Goal: Task Accomplishment & Management: Use online tool/utility

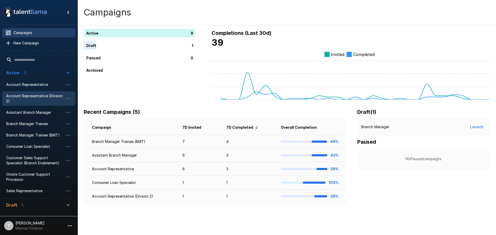
click at [29, 99] on span "Account Representative (Divsion 2)" at bounding box center [34, 99] width 57 height 10
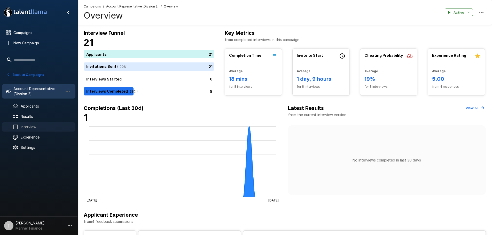
click at [30, 125] on span "Interview" at bounding box center [46, 127] width 51 height 5
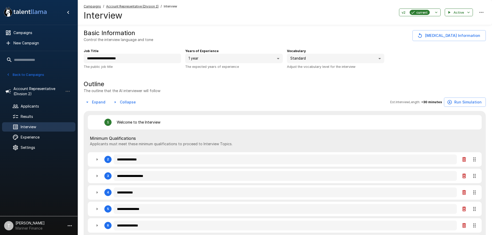
type textarea "*"
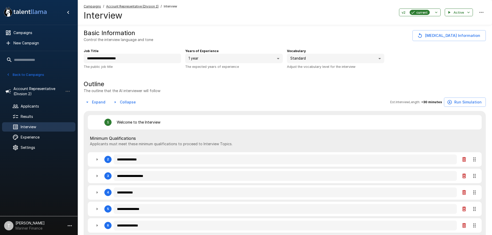
type textarea "*"
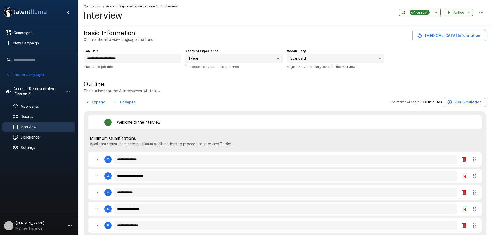
type textarea "*"
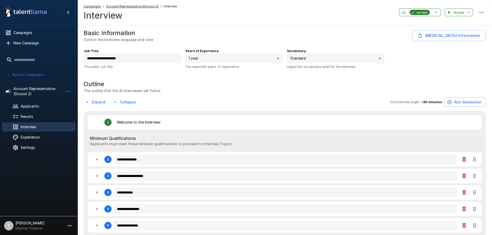
type textarea "*"
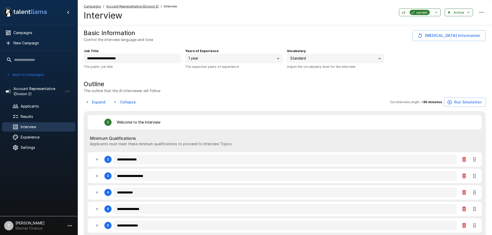
type textarea "*"
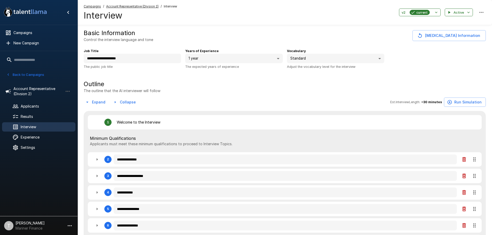
type textarea "*"
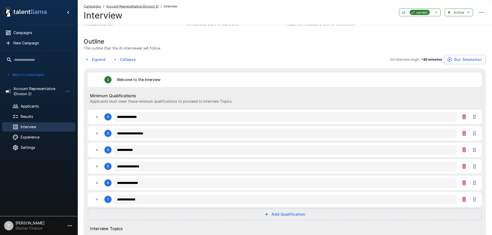
scroll to position [52, 0]
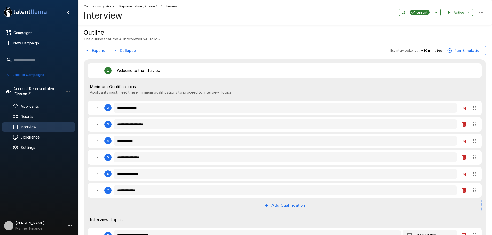
click at [98, 108] on icon "button" at bounding box center [97, 108] width 6 height 6
type textarea "*"
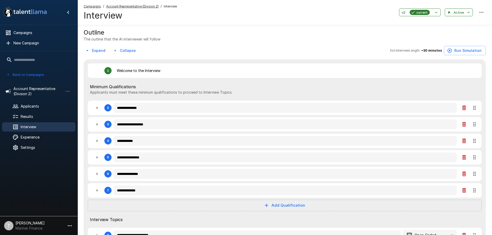
type textarea "*"
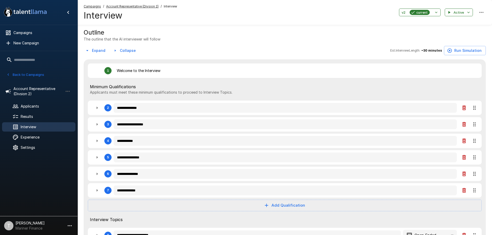
type textarea "*"
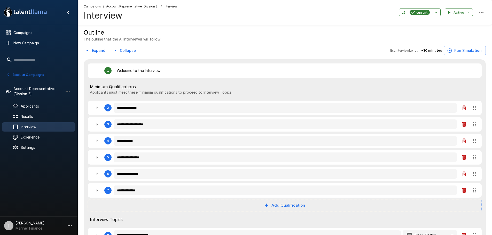
type textarea "*"
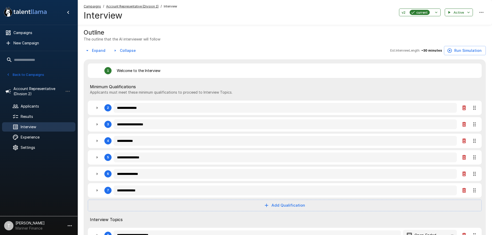
type textarea "*"
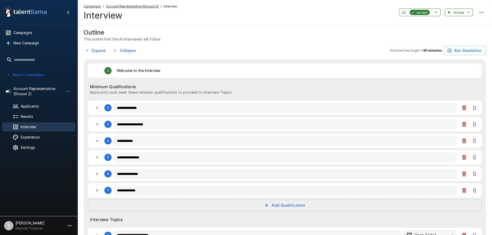
type textarea "*"
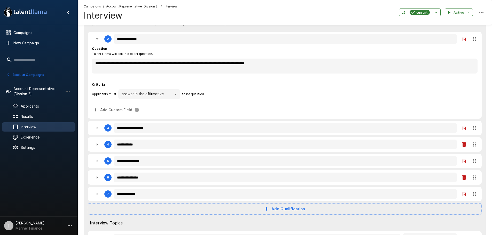
scroll to position [129, 0]
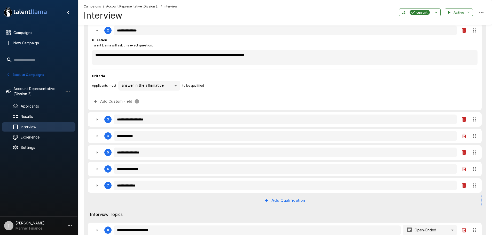
click at [98, 135] on icon "button" at bounding box center [97, 136] width 6 height 6
type textarea "*"
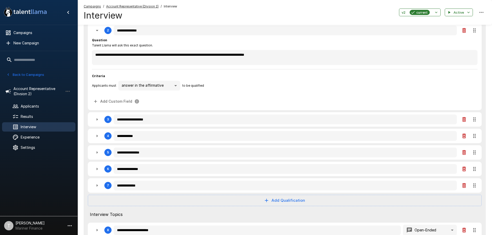
type textarea "*"
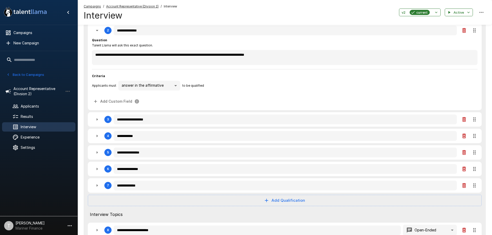
type textarea "*"
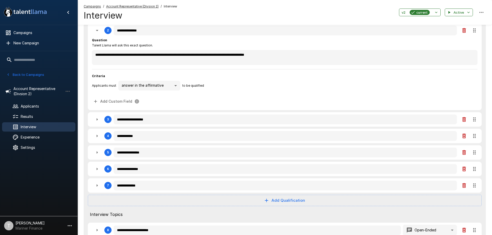
type textarea "*"
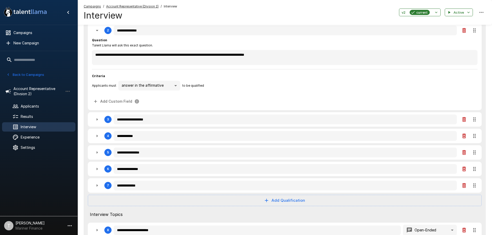
type textarea "*"
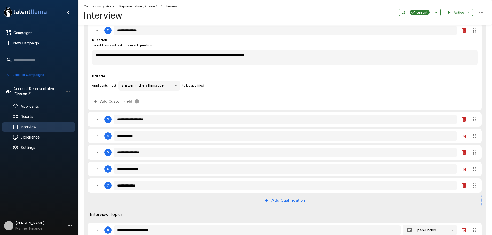
type textarea "*"
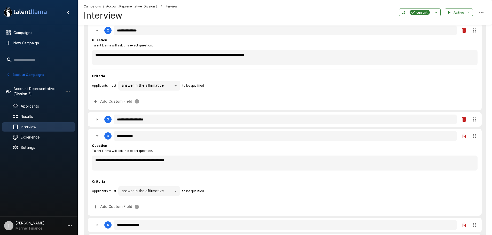
type textarea "*"
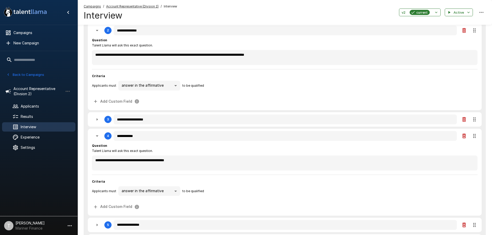
type textarea "*"
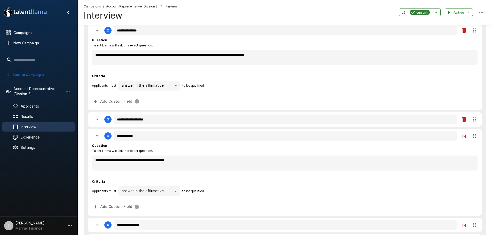
type textarea "*"
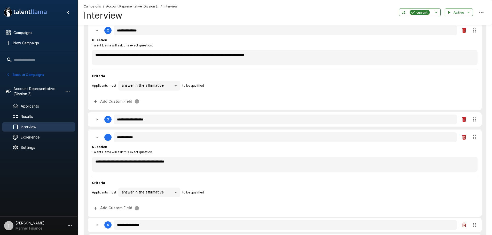
type textarea "*"
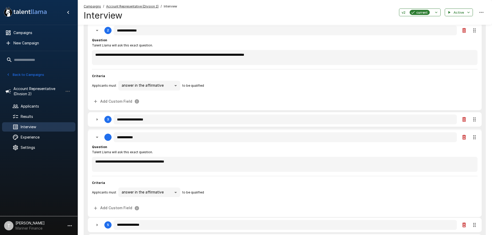
type textarea "*"
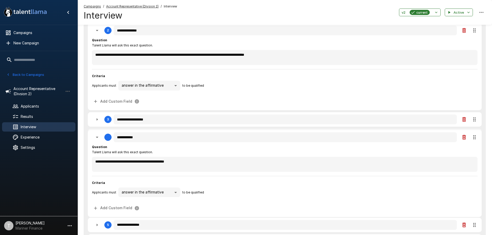
type textarea "*"
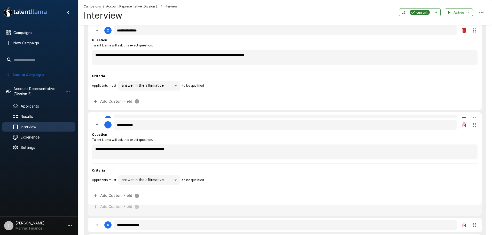
type textarea "*"
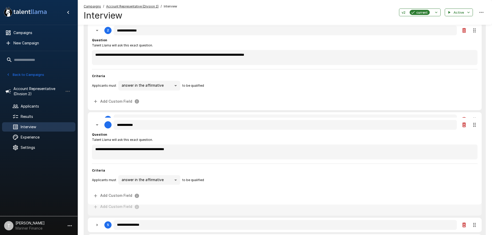
type textarea "*"
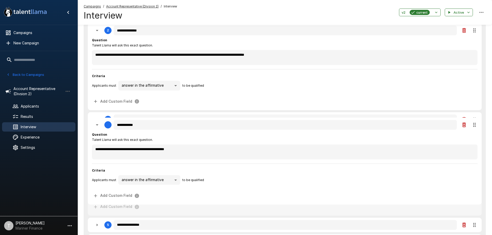
type textarea "*"
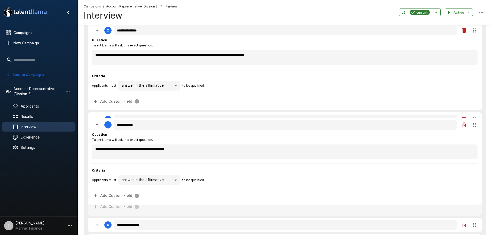
type textarea "*"
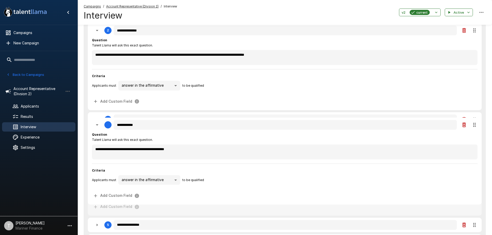
type textarea "*"
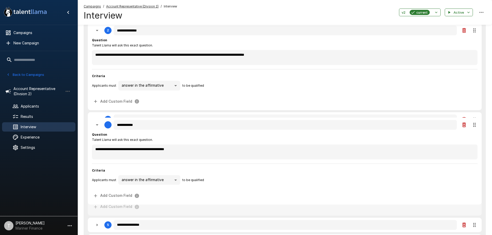
type textarea "*"
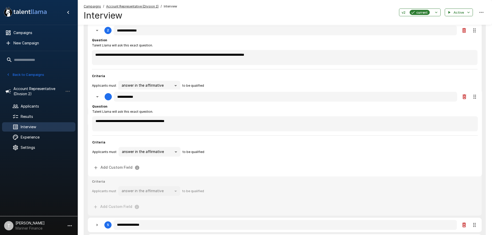
type textarea "*"
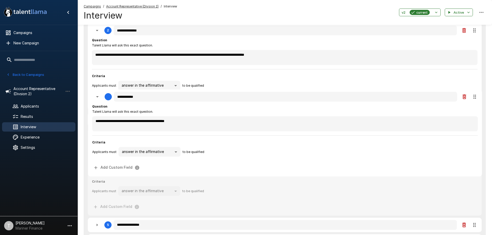
type textarea "*"
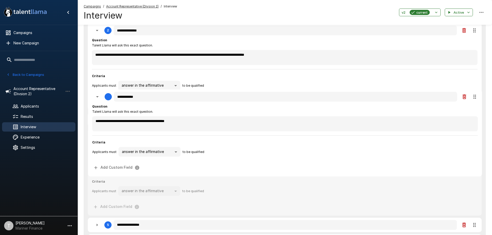
type textarea "*"
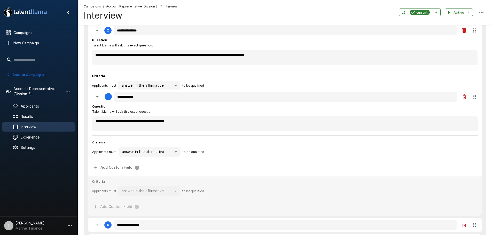
type textarea "*"
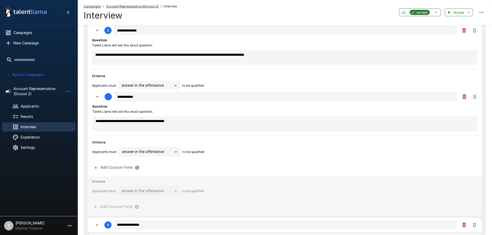
type textarea "*"
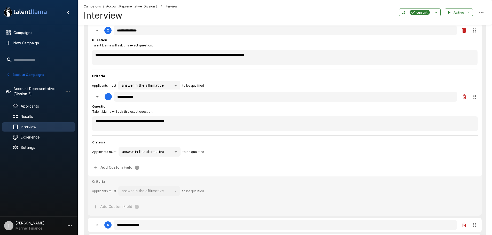
type textarea "*"
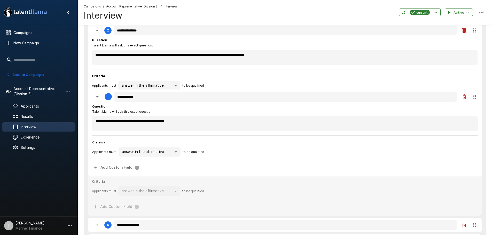
type textarea "*"
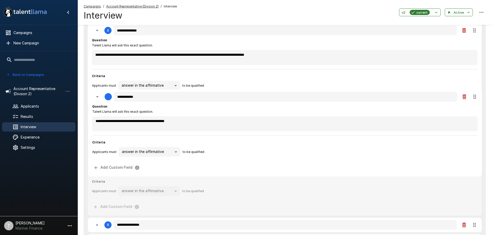
type textarea "*"
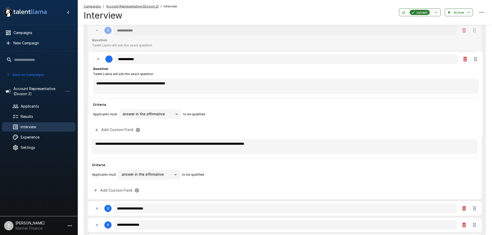
type textarea "*"
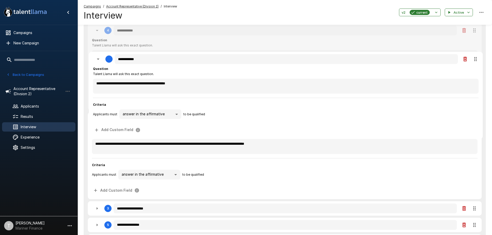
type textarea "*"
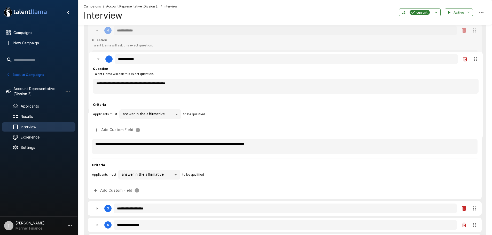
type textarea "*"
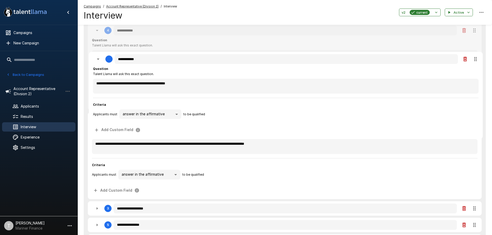
type textarea "*"
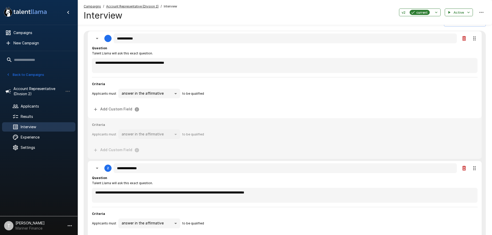
scroll to position [78, 0]
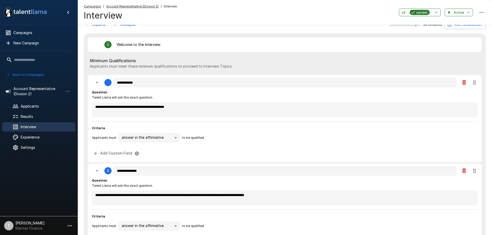
drag, startPoint x: 477, startPoint y: 138, endPoint x: 477, endPoint y: 83, distance: 55.3
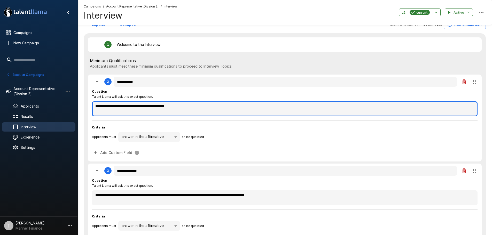
click at [95, 107] on textarea "**********" at bounding box center [285, 109] width 386 height 15
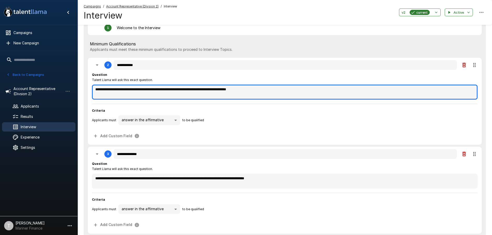
scroll to position [104, 0]
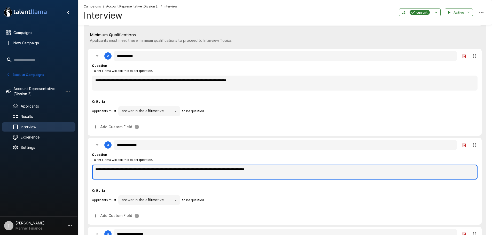
drag, startPoint x: 154, startPoint y: 170, endPoint x: 95, endPoint y: 170, distance: 59.2
click at [95, 170] on textarea "**********" at bounding box center [285, 172] width 386 height 15
click at [283, 170] on textarea "**********" at bounding box center [285, 172] width 386 height 15
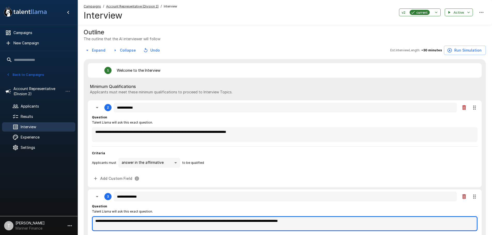
scroll to position [78, 0]
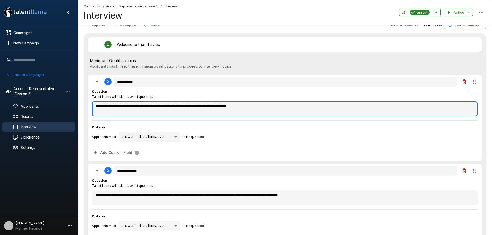
click at [197, 107] on textarea "**********" at bounding box center [285, 109] width 386 height 15
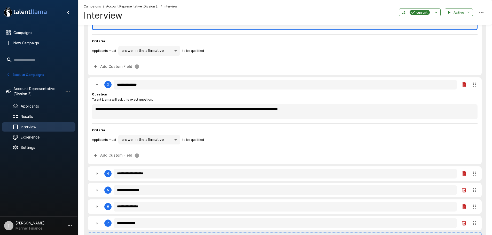
scroll to position [181, 0]
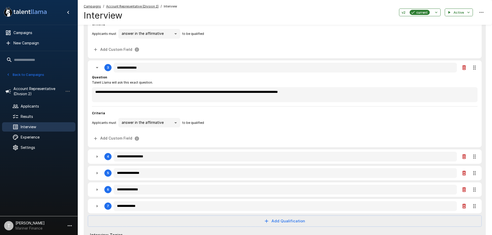
click at [96, 157] on icon "button" at bounding box center [97, 157] width 6 height 6
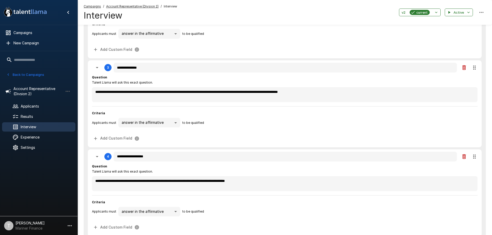
scroll to position [207, 0]
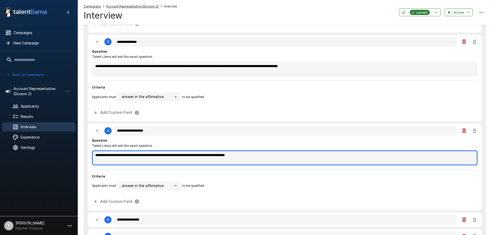
click at [220, 156] on textarea "**********" at bounding box center [285, 158] width 386 height 15
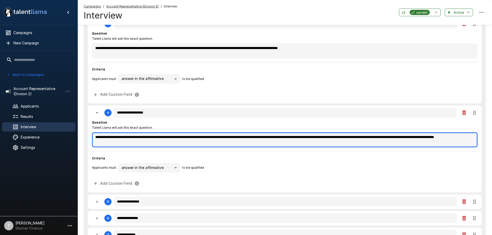
scroll to position [233, 0]
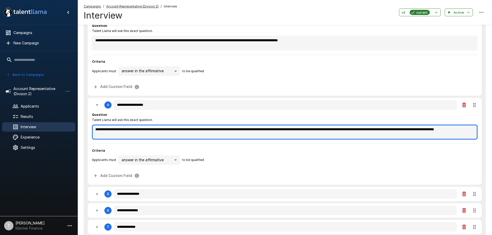
drag, startPoint x: 157, startPoint y: 136, endPoint x: 117, endPoint y: 136, distance: 40.1
click at [117, 136] on textarea "**********" at bounding box center [285, 132] width 386 height 15
click at [220, 131] on textarea "**********" at bounding box center [285, 132] width 386 height 15
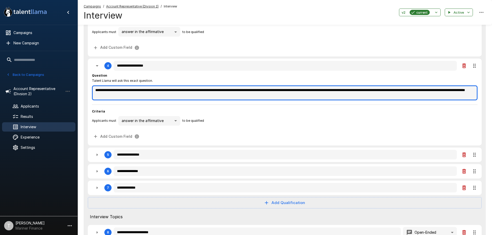
scroll to position [285, 0]
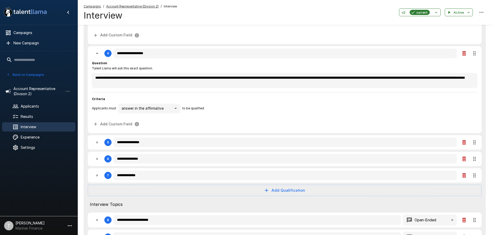
click at [94, 142] on icon "button" at bounding box center [97, 143] width 6 height 6
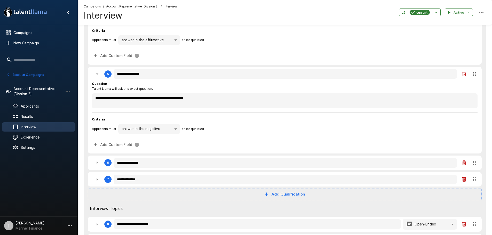
scroll to position [362, 0]
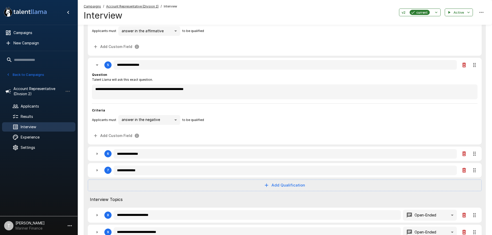
click at [96, 155] on icon "button" at bounding box center [97, 154] width 6 height 6
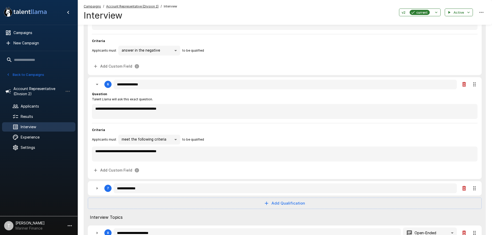
scroll to position [440, 0]
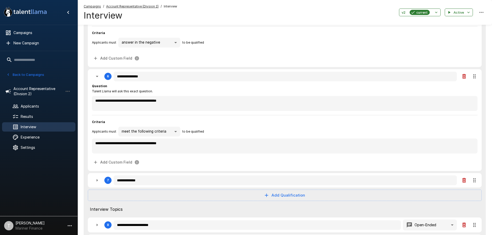
click at [95, 181] on icon "button" at bounding box center [97, 181] width 6 height 6
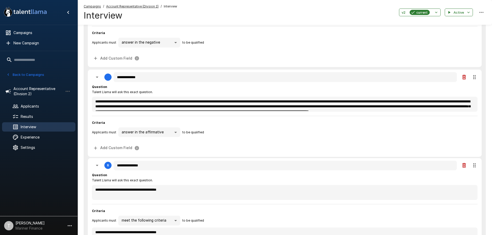
drag, startPoint x: 476, startPoint y: 182, endPoint x: 475, endPoint y: 73, distance: 109.6
click at [475, 73] on div "**********" at bounding box center [285, 74] width 402 height 804
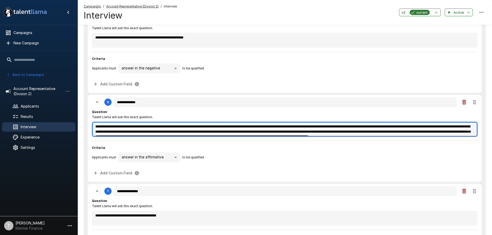
scroll to position [10, 0]
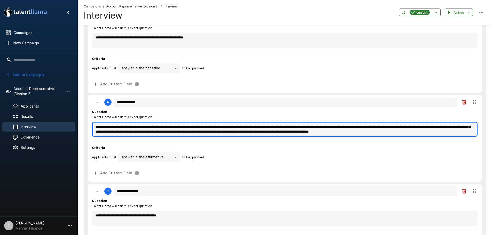
drag, startPoint x: 95, startPoint y: 127, endPoint x: 267, endPoint y: 140, distance: 172.8
click at [267, 140] on div "**********" at bounding box center [285, 144] width 386 height 68
click at [223, 132] on textarea "**********" at bounding box center [285, 129] width 386 height 15
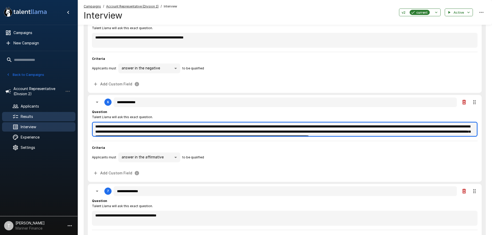
drag, startPoint x: 164, startPoint y: 131, endPoint x: 62, endPoint y: 114, distance: 103.4
click at [78, 114] on div "**********" at bounding box center [285, 117] width 415 height 1062
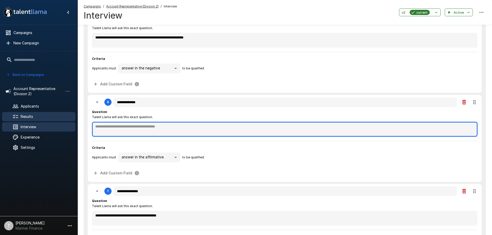
paste textarea "**********"
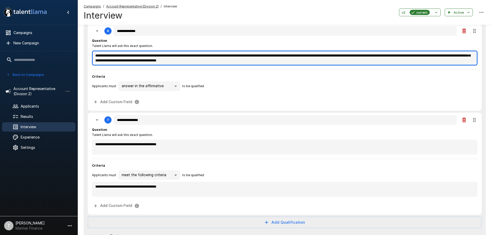
scroll to position [491, 0]
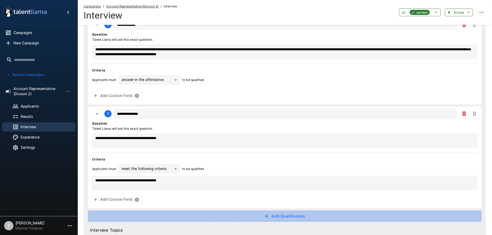
click at [271, 216] on button "Add Qualification" at bounding box center [285, 216] width 394 height 11
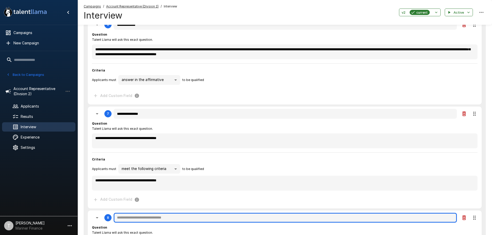
click at [153, 219] on input "text" at bounding box center [285, 218] width 343 height 10
paste input "**********"
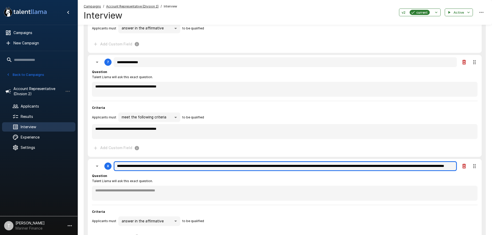
scroll to position [569, 0]
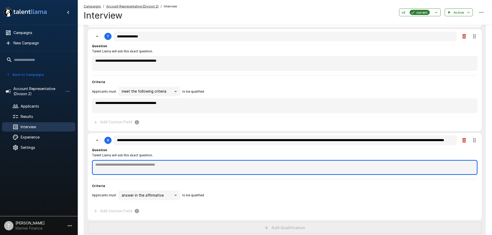
click at [158, 165] on textarea at bounding box center [285, 167] width 386 height 15
paste textarea "**********"
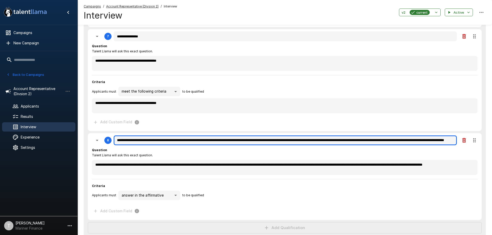
click at [137, 143] on input "**********" at bounding box center [285, 141] width 343 height 10
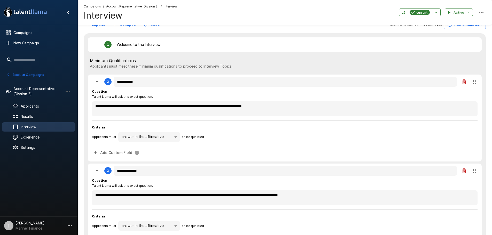
scroll to position [52, 0]
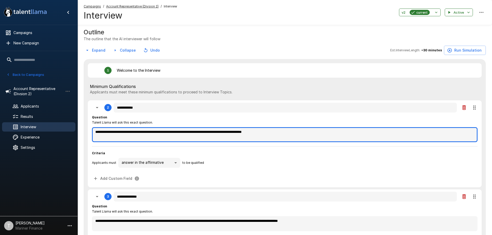
drag, startPoint x: 282, startPoint y: 132, endPoint x: 243, endPoint y: 133, distance: 39.0
click at [243, 133] on textarea "**********" at bounding box center [285, 134] width 386 height 15
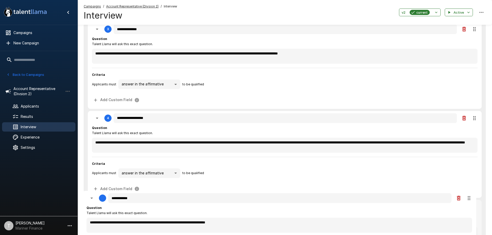
scroll to position [132, 0]
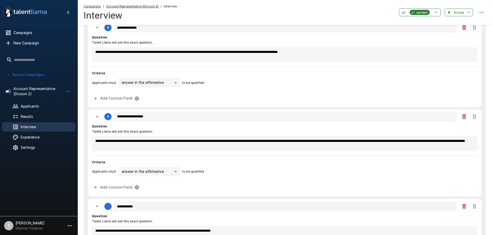
drag, startPoint x: 475, startPoint y: 83, endPoint x: 473, endPoint y: 162, distance: 78.9
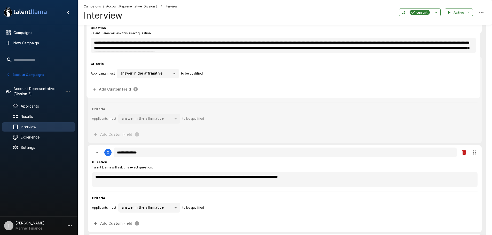
scroll to position [94, 0]
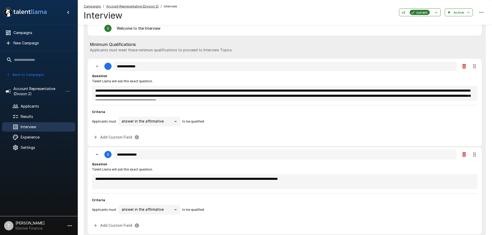
drag, startPoint x: 475, startPoint y: 127, endPoint x: 471, endPoint y: 64, distance: 63.2
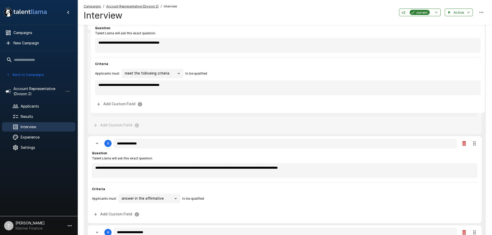
scroll to position [172, 0]
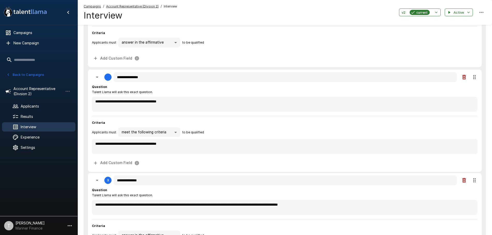
drag, startPoint x: 476, startPoint y: 101, endPoint x: 474, endPoint y: 80, distance: 21.0
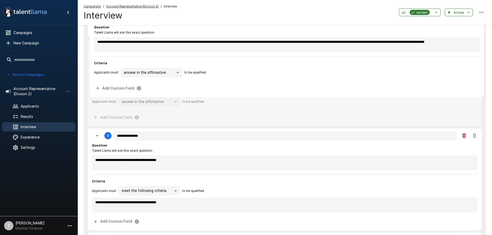
scroll to position [199, 0]
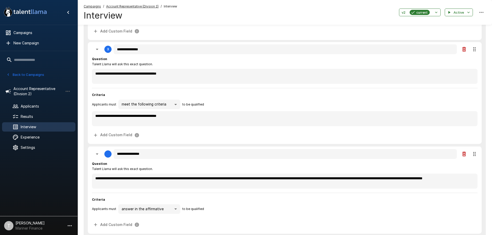
drag, startPoint x: 477, startPoint y: 74, endPoint x: 478, endPoint y: 140, distance: 66.2
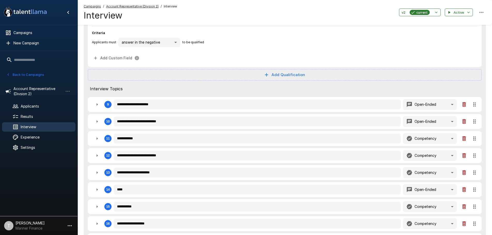
scroll to position [742, 0]
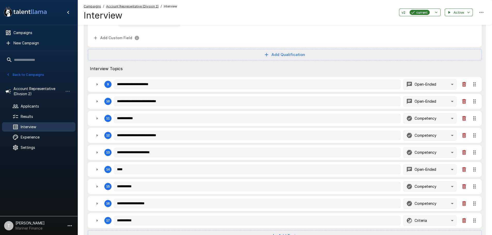
click at [97, 86] on icon "button" at bounding box center [97, 84] width 1 height 3
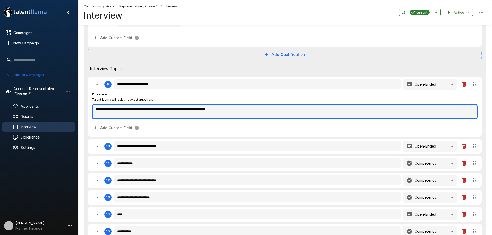
drag, startPoint x: 225, startPoint y: 110, endPoint x: 81, endPoint y: 110, distance: 144.2
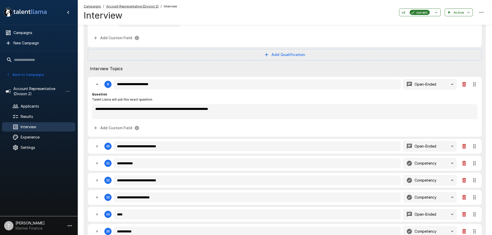
click at [96, 147] on icon "button" at bounding box center [97, 146] width 6 height 6
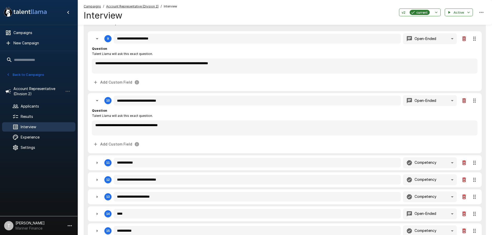
scroll to position [794, 0]
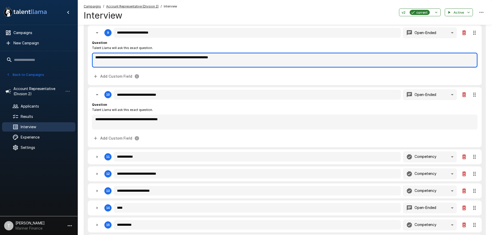
drag, startPoint x: 245, startPoint y: 58, endPoint x: 154, endPoint y: 56, distance: 90.7
click at [154, 56] on textarea "**********" at bounding box center [285, 60] width 386 height 15
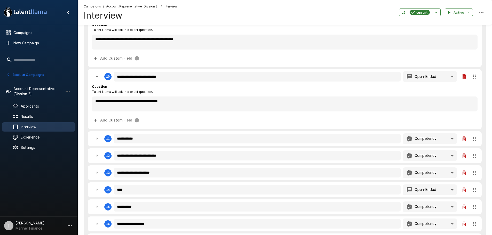
scroll to position [820, 0]
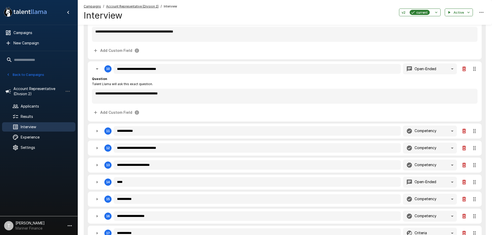
click at [96, 131] on icon "button" at bounding box center [97, 131] width 6 height 6
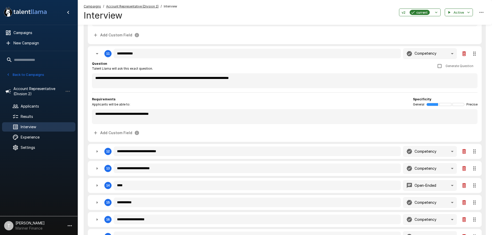
scroll to position [923, 0]
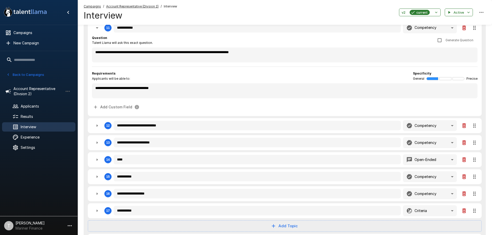
click at [96, 126] on icon "button" at bounding box center [97, 126] width 6 height 6
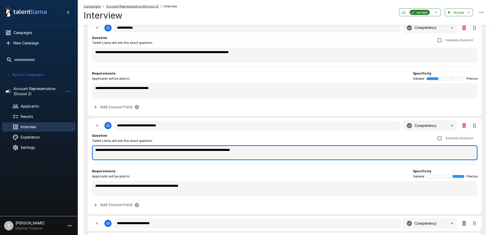
click at [218, 152] on textarea "**********" at bounding box center [285, 152] width 386 height 15
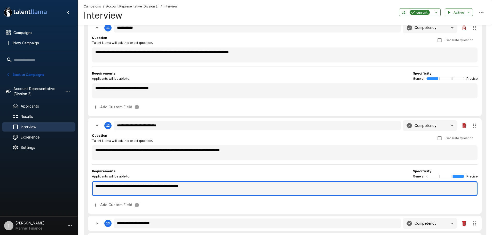
click at [109, 187] on textarea "**********" at bounding box center [285, 188] width 386 height 15
click at [264, 189] on textarea "**********" at bounding box center [285, 188] width 386 height 15
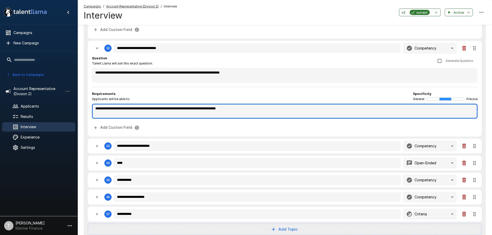
scroll to position [1026, 0]
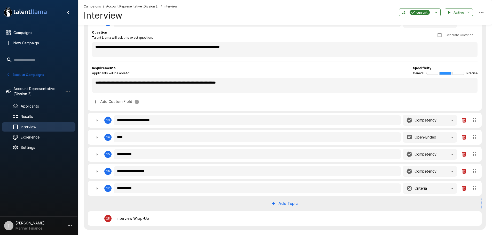
click at [95, 121] on icon "button" at bounding box center [97, 120] width 6 height 6
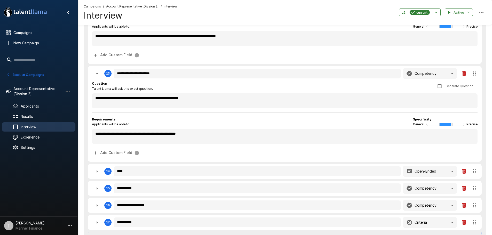
scroll to position [1078, 0]
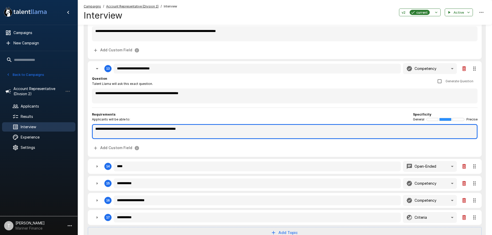
drag, startPoint x: 176, startPoint y: 130, endPoint x: 149, endPoint y: 129, distance: 26.6
click at [149, 129] on textarea "**********" at bounding box center [285, 131] width 386 height 15
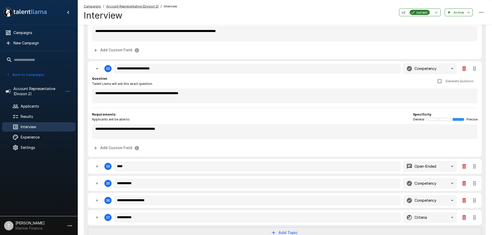
click at [96, 167] on icon "button" at bounding box center [97, 167] width 6 height 6
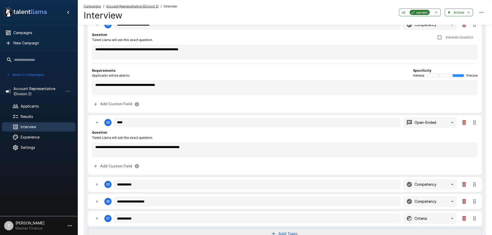
scroll to position [1130, 0]
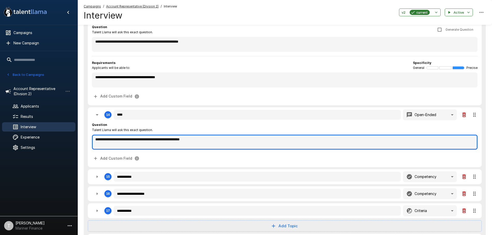
click at [187, 141] on textarea "**********" at bounding box center [285, 142] width 386 height 15
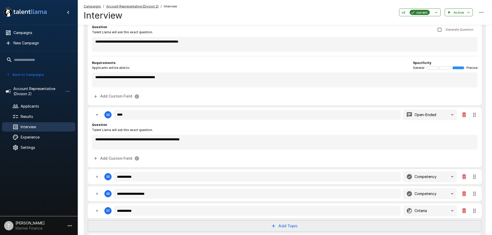
click at [96, 178] on icon "button" at bounding box center [97, 177] width 6 height 6
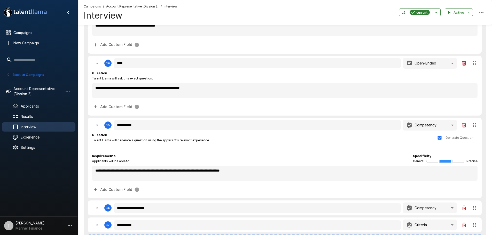
scroll to position [1207, 0]
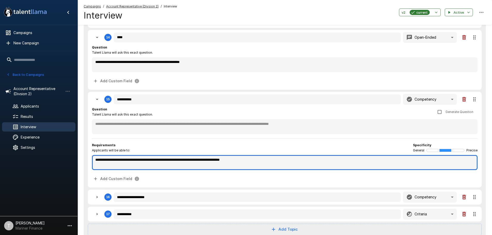
drag, startPoint x: 265, startPoint y: 161, endPoint x: 91, endPoint y: 156, distance: 173.5
click at [91, 156] on div "**********" at bounding box center [285, 140] width 394 height 96
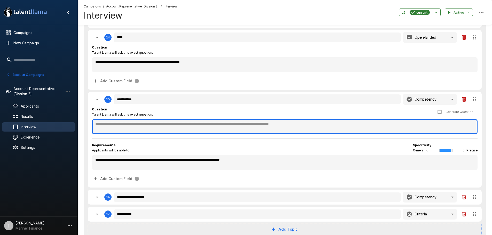
click at [154, 126] on textarea at bounding box center [285, 126] width 386 height 15
paste textarea "**********"
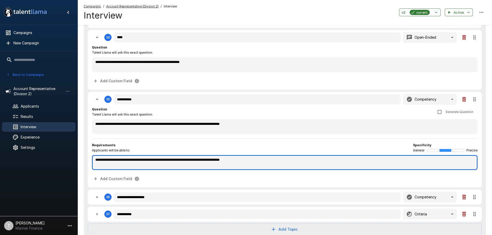
drag, startPoint x: 264, startPoint y: 162, endPoint x: 89, endPoint y: 158, distance: 175.2
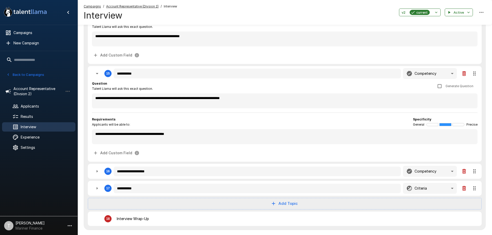
click at [94, 173] on icon "button" at bounding box center [97, 171] width 6 height 6
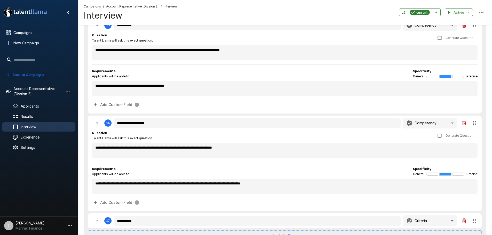
scroll to position [1285, 0]
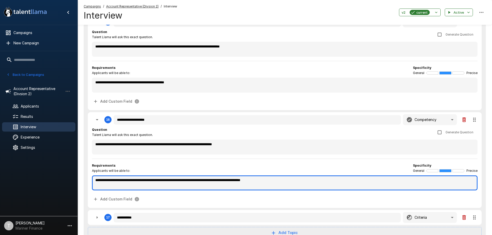
drag, startPoint x: 288, startPoint y: 181, endPoint x: 104, endPoint y: 181, distance: 184.0
click at [104, 181] on textarea "**********" at bounding box center [285, 183] width 386 height 15
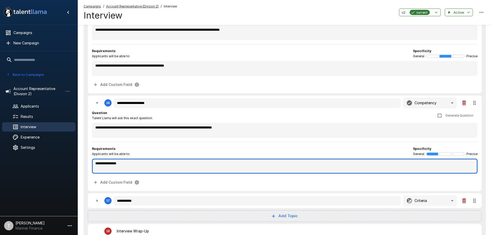
scroll to position [1311, 0]
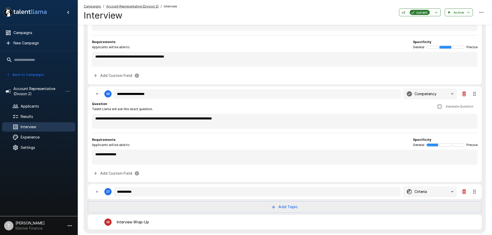
click at [95, 193] on icon "button" at bounding box center [97, 192] width 6 height 6
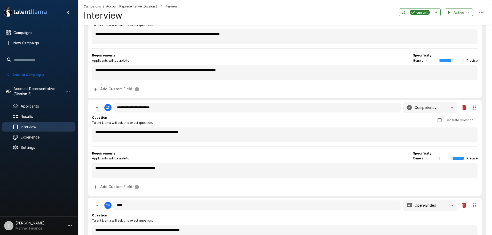
scroll to position [1001, 0]
